Goal: Transaction & Acquisition: Purchase product/service

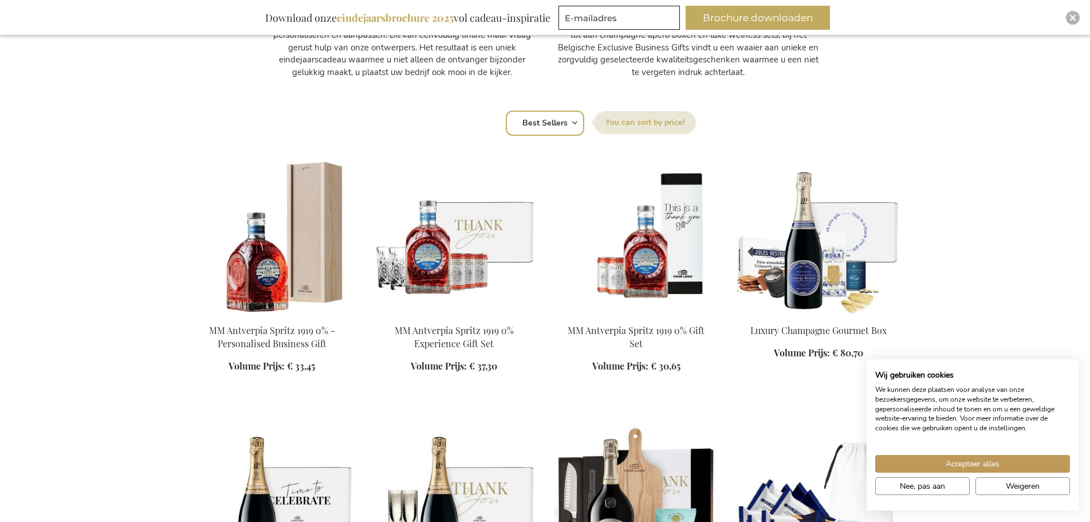
scroll to position [859, 0]
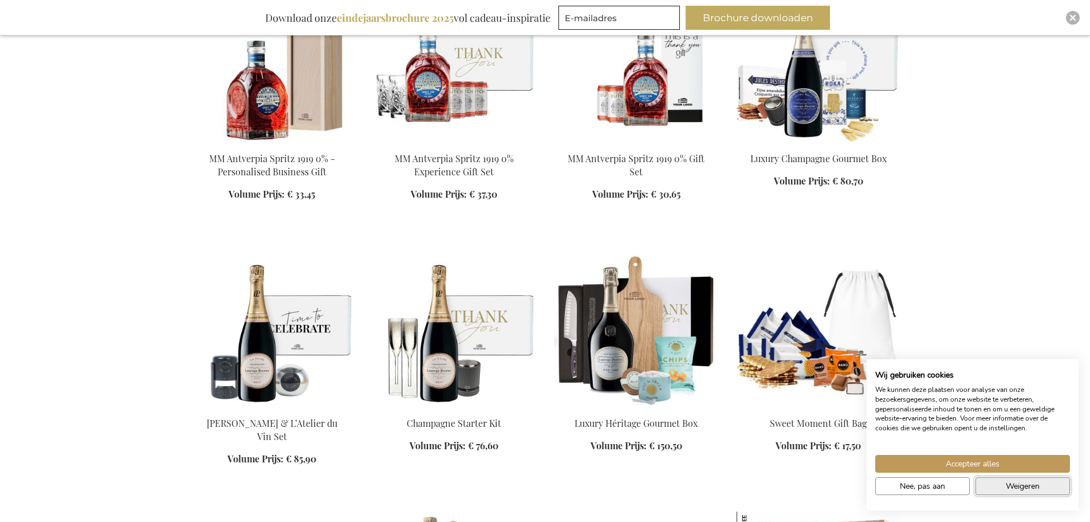
click at [1019, 484] on span "Weigeren" at bounding box center [1023, 486] width 34 height 12
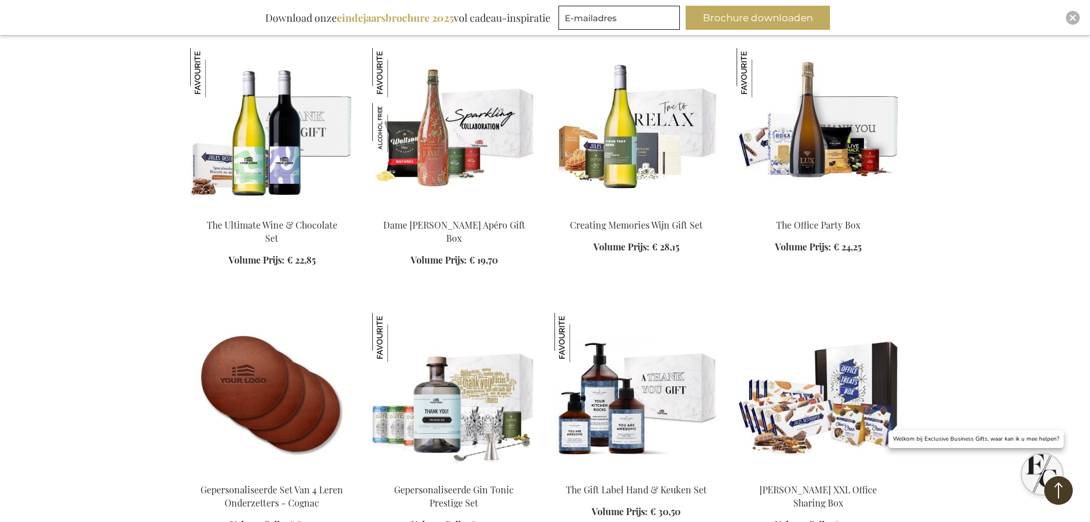
scroll to position [1602, 0]
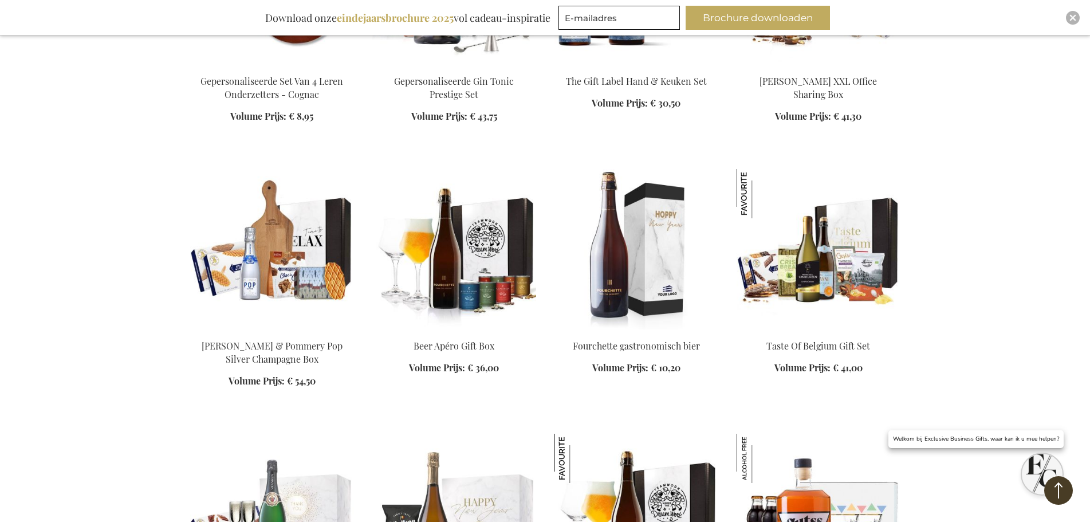
scroll to position [1994, 0]
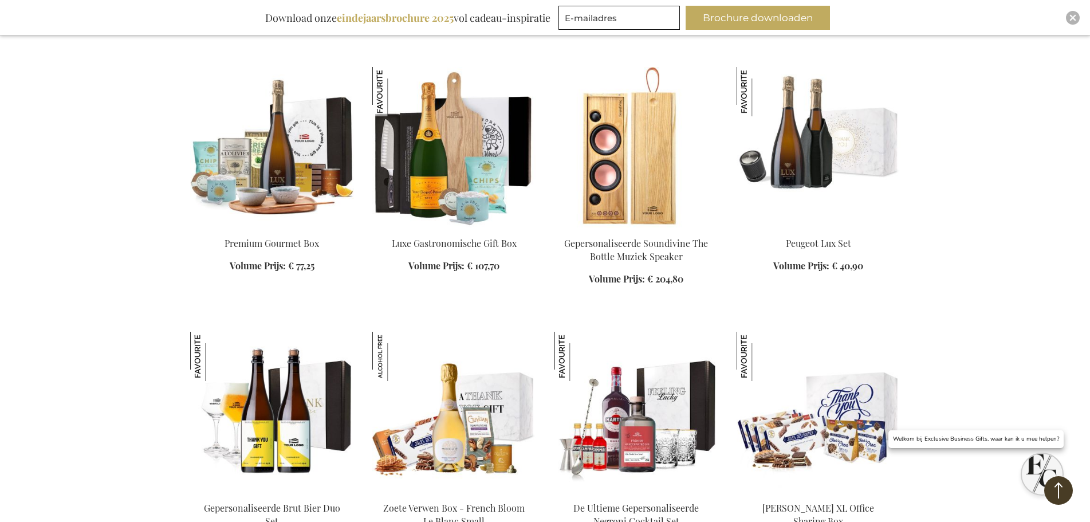
scroll to position [2704, 0]
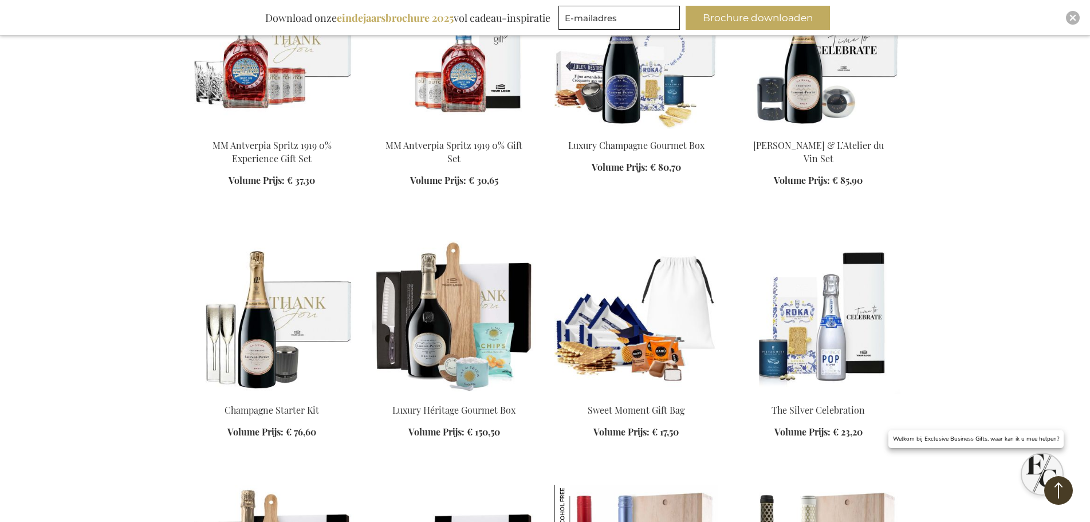
scroll to position [3601, 0]
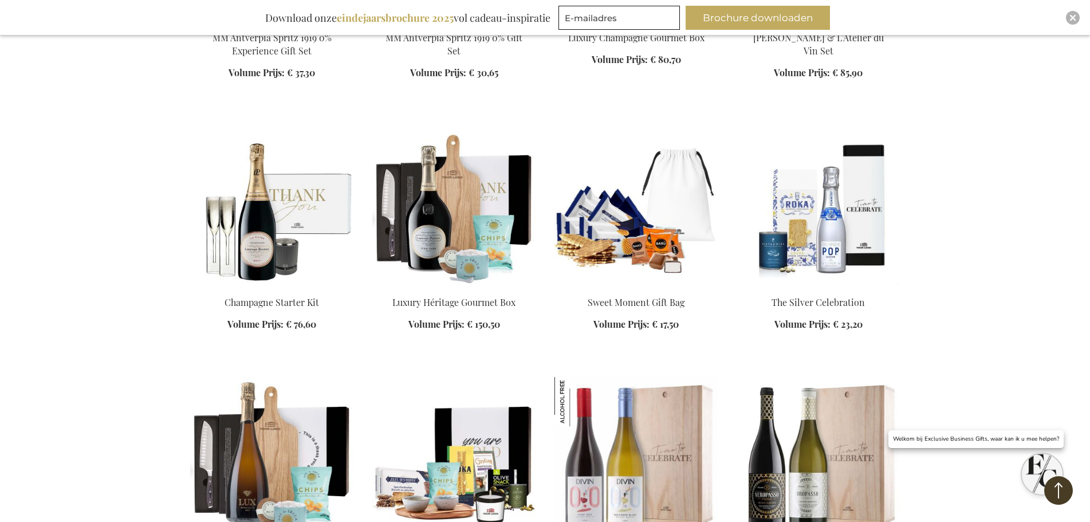
click at [672, 209] on img at bounding box center [637, 205] width 164 height 160
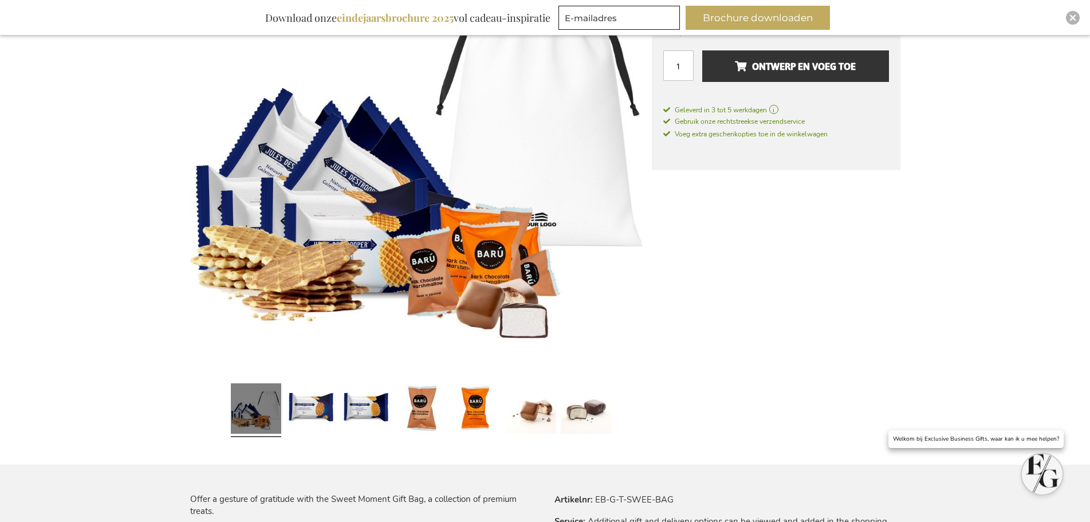
scroll to position [345, 0]
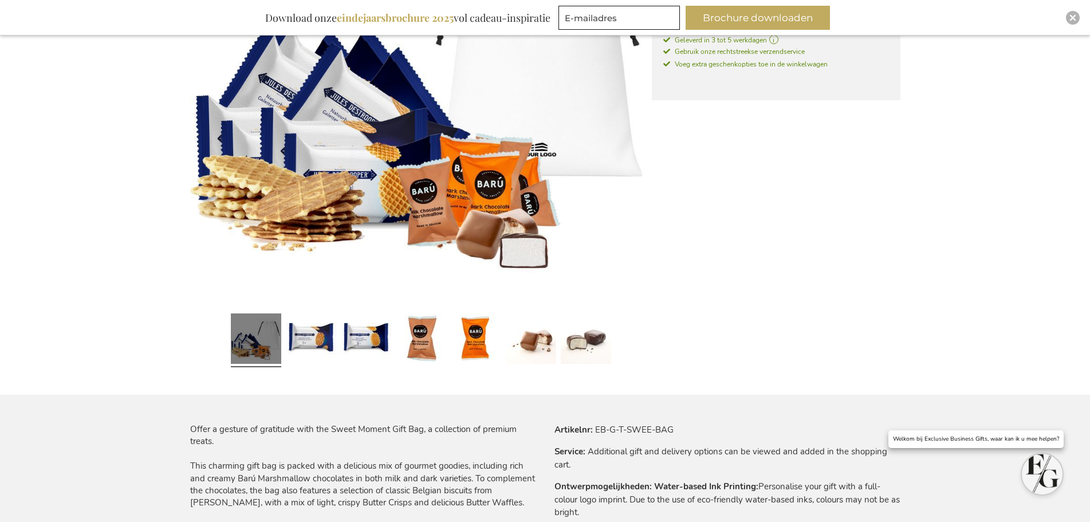
click at [277, 340] on link at bounding box center [256, 340] width 50 height 63
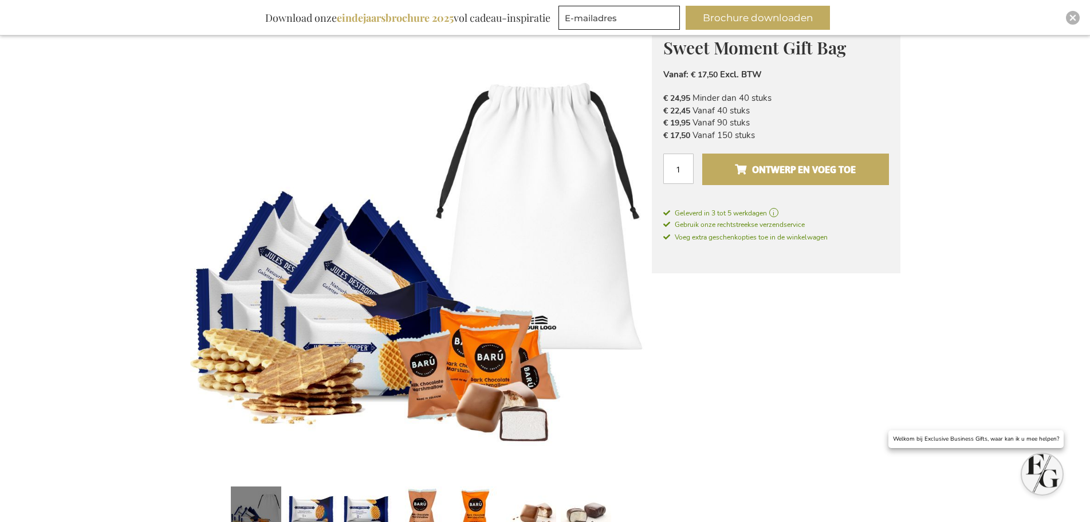
scroll to position [116, 0]
